Goal: Task Accomplishment & Management: Manage account settings

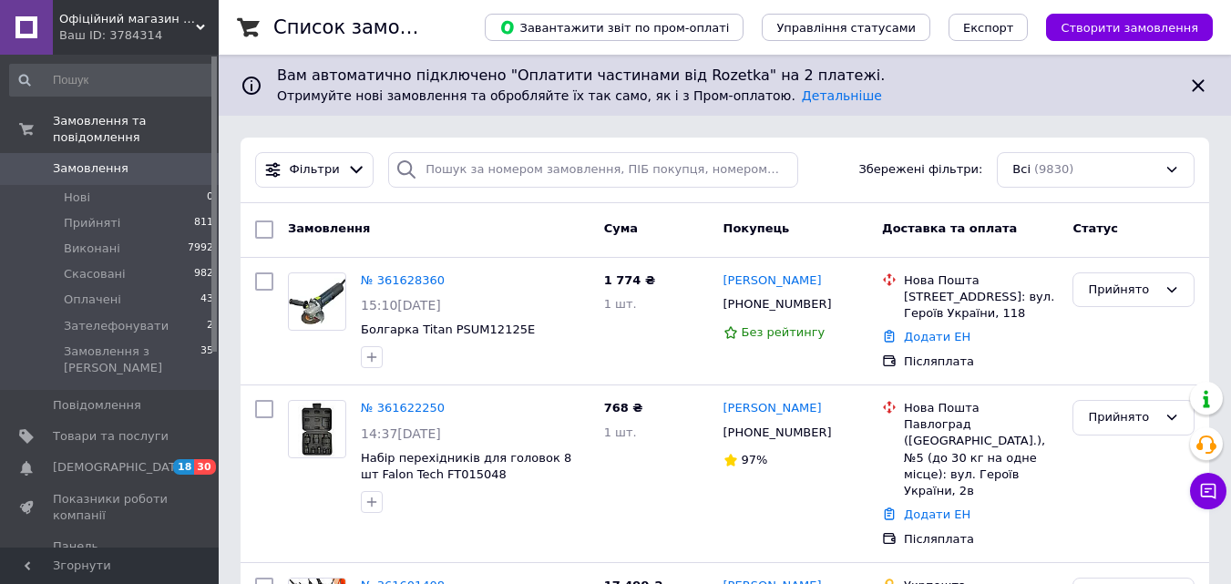
drag, startPoint x: 222, startPoint y: 571, endPoint x: 215, endPoint y: 583, distance: 14.7
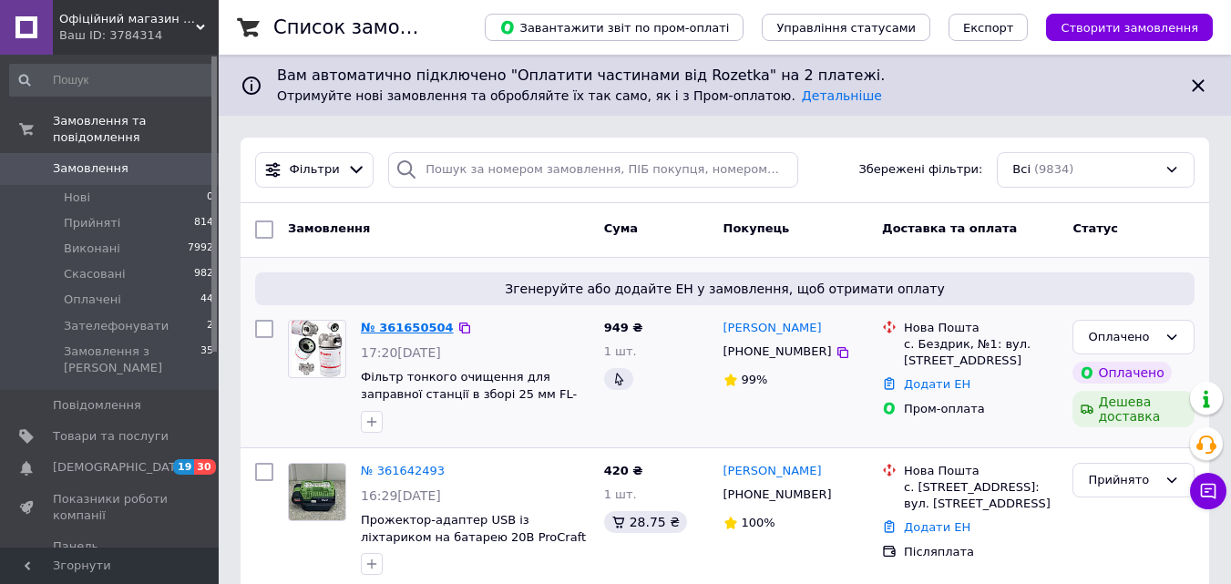
click at [409, 328] on link "№ 361650504" at bounding box center [407, 328] width 93 height 14
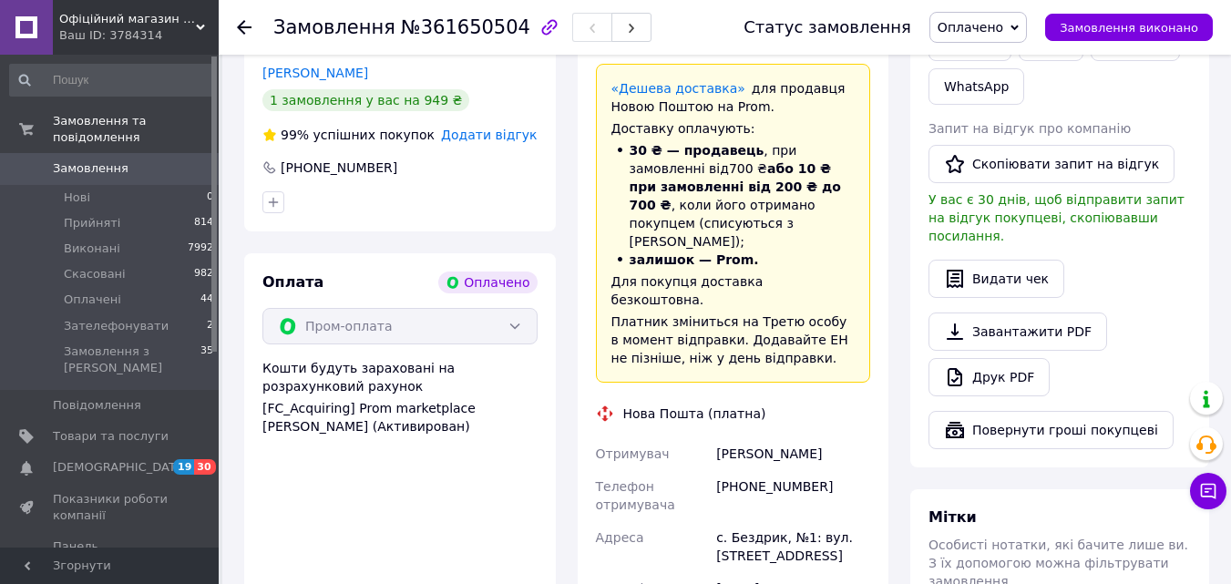
scroll to position [1276, 0]
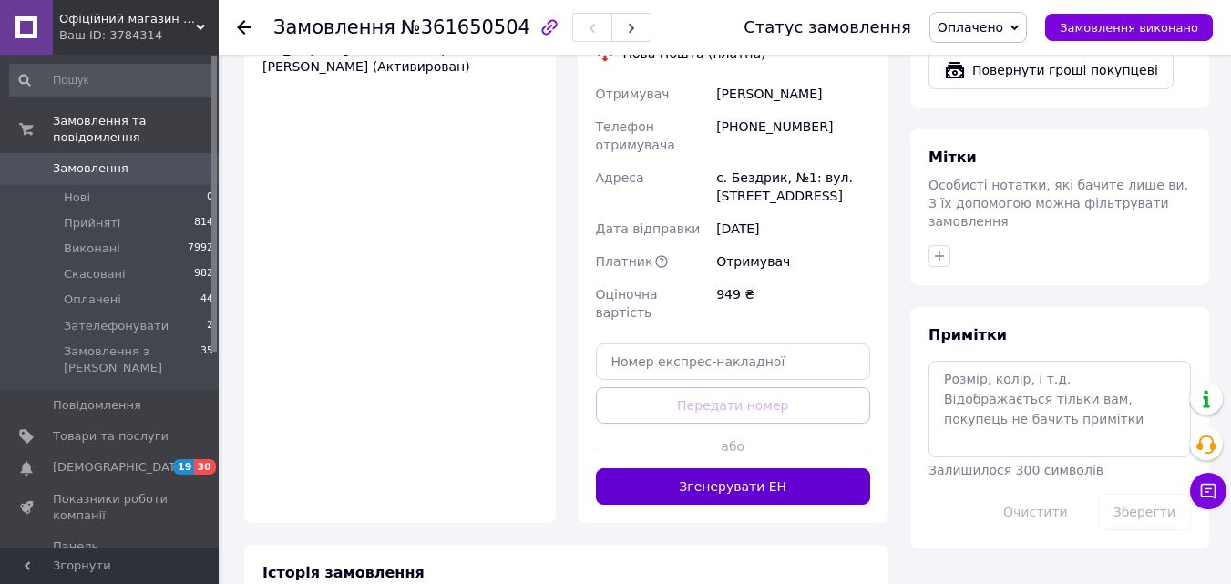
click at [781, 468] on button "Згенерувати ЕН" at bounding box center [733, 486] width 275 height 36
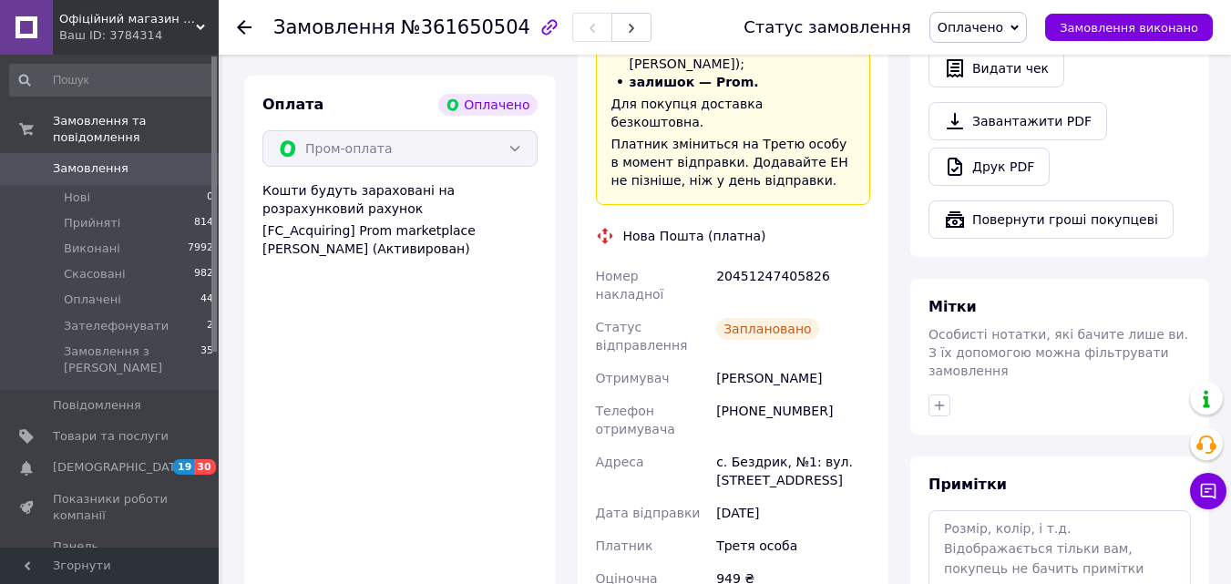
scroll to position [1003, 0]
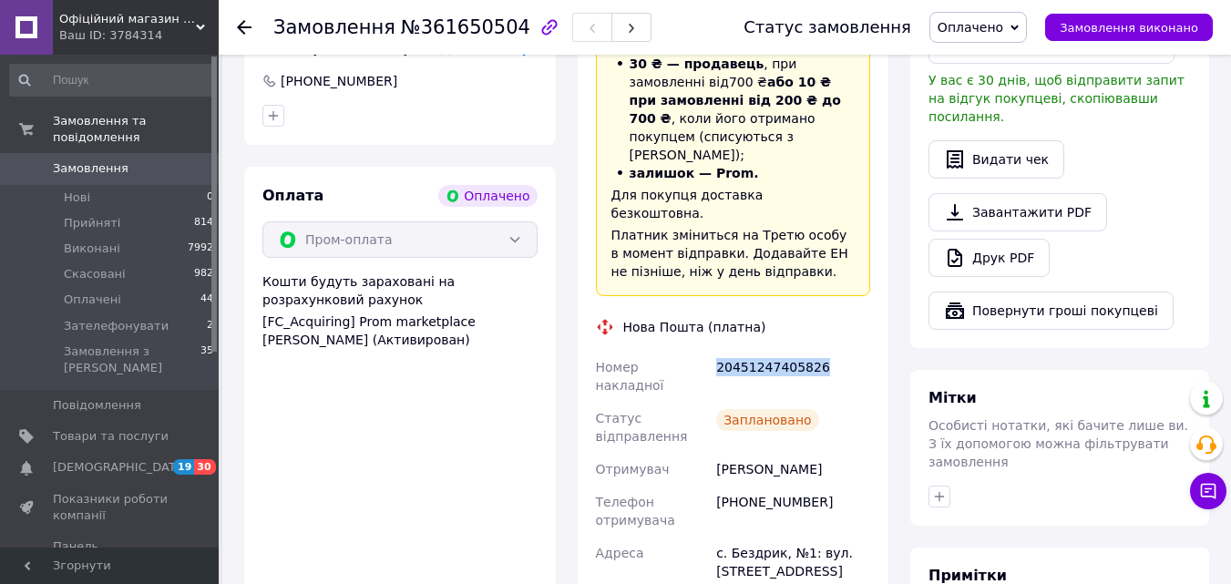
drag, startPoint x: 715, startPoint y: 295, endPoint x: 851, endPoint y: 273, distance: 137.6
click at [851, 273] on div "Доставка Редагувати «Дешева доставка»   для продавця [GEOGRAPHIC_DATA] на Prom.…" at bounding box center [733, 349] width 275 height 814
copy div "20451247405826"
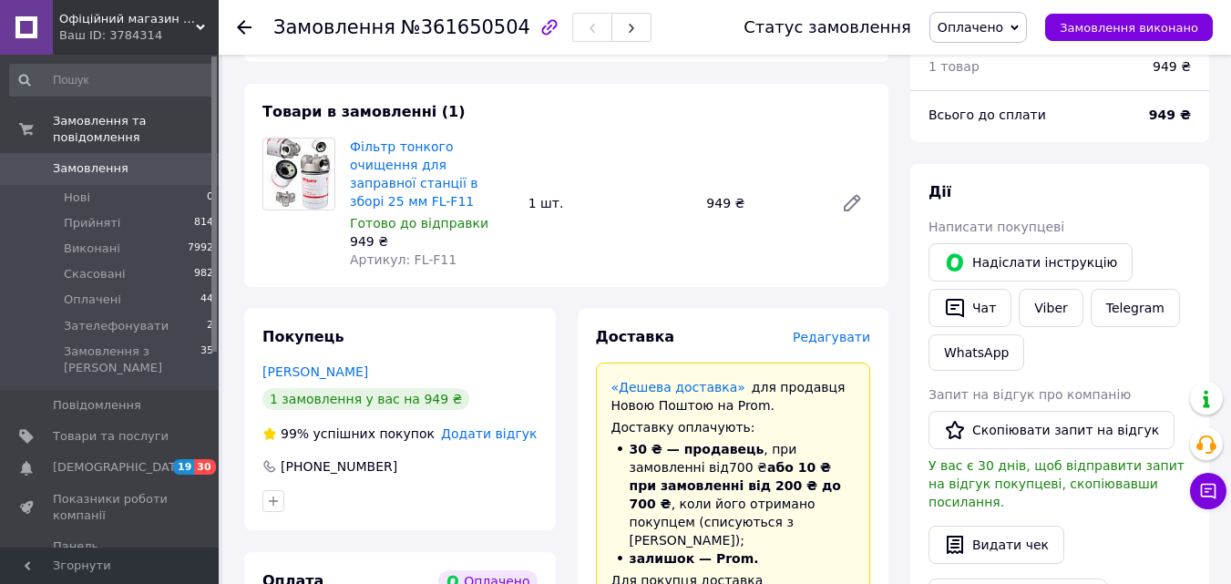
scroll to position [547, 0]
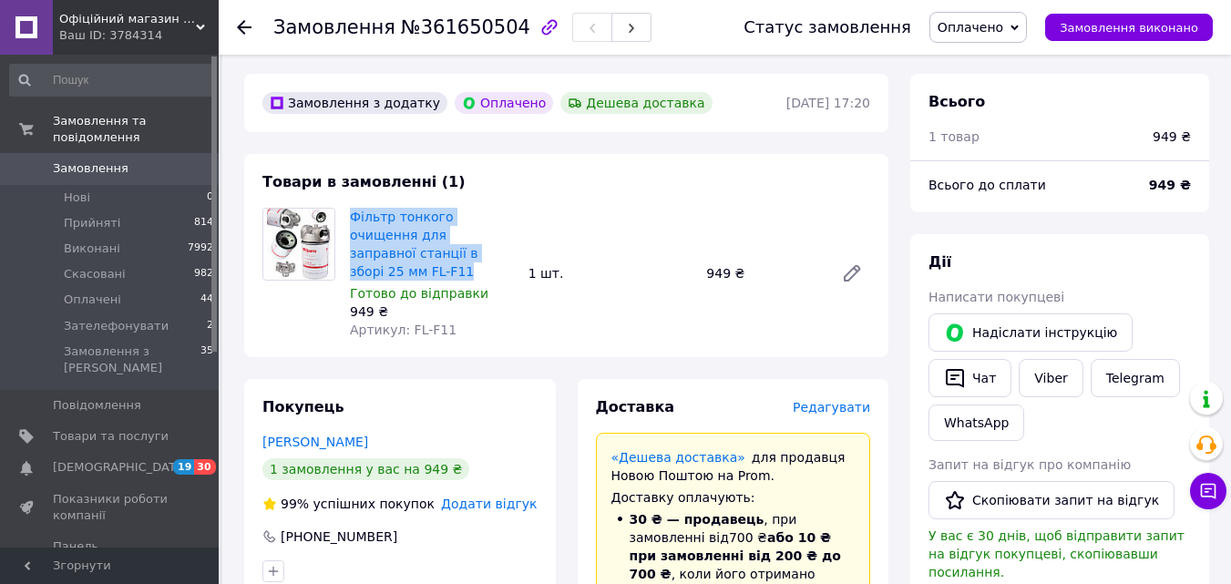
drag, startPoint x: 346, startPoint y: 195, endPoint x: 492, endPoint y: 235, distance: 151.2
click at [492, 235] on div "Фільтр тонкого очищення для заправної станції в зборі 25 мм FL-F11 Готово до ві…" at bounding box center [432, 273] width 179 height 139
copy link "Фільтр тонкого очищення для заправної станції в зборі 25 мм FL-F11"
